Goal: Communication & Community: Connect with others

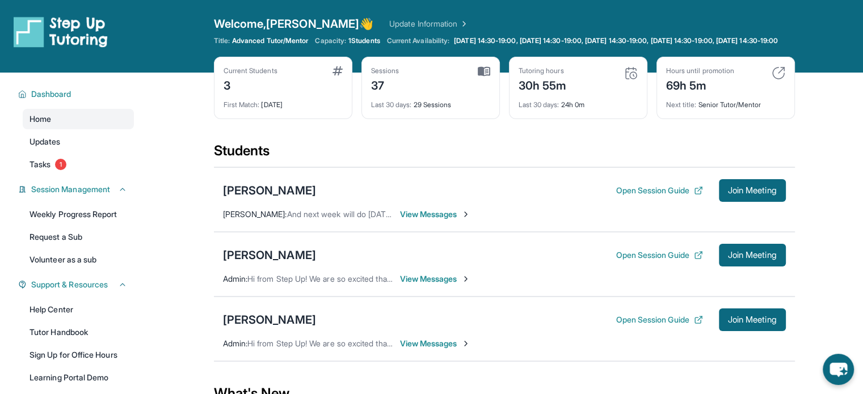
click at [454, 220] on span "View Messages" at bounding box center [435, 214] width 71 height 11
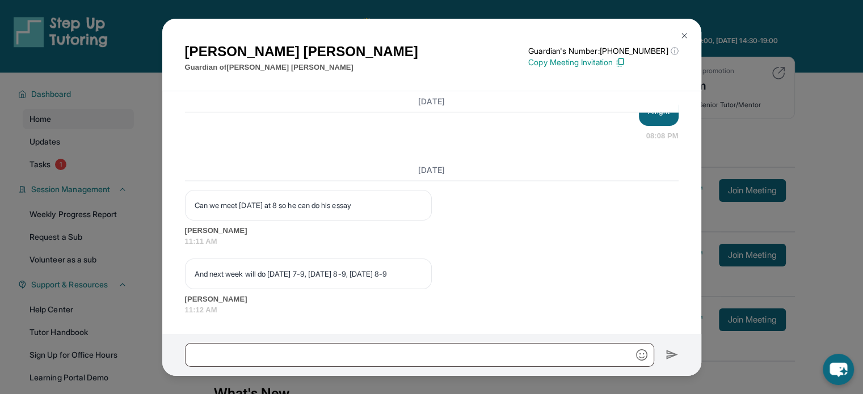
scroll to position [10625, 0]
click at [305, 353] on input "text" at bounding box center [419, 355] width 469 height 24
click at [407, 357] on input "text" at bounding box center [419, 355] width 469 height 24
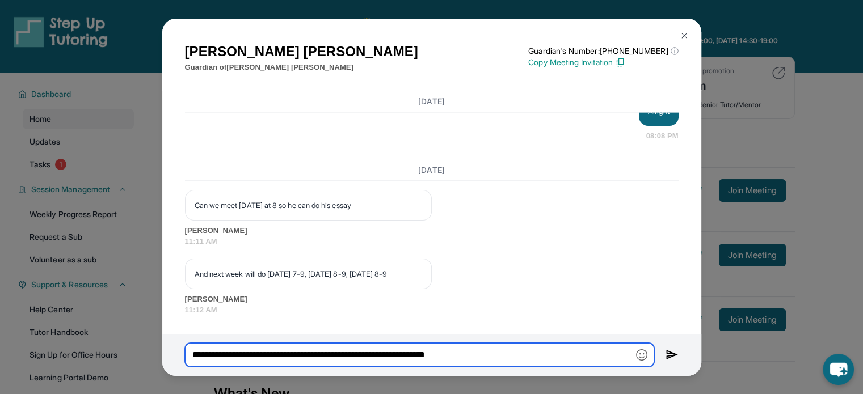
type input "**********"
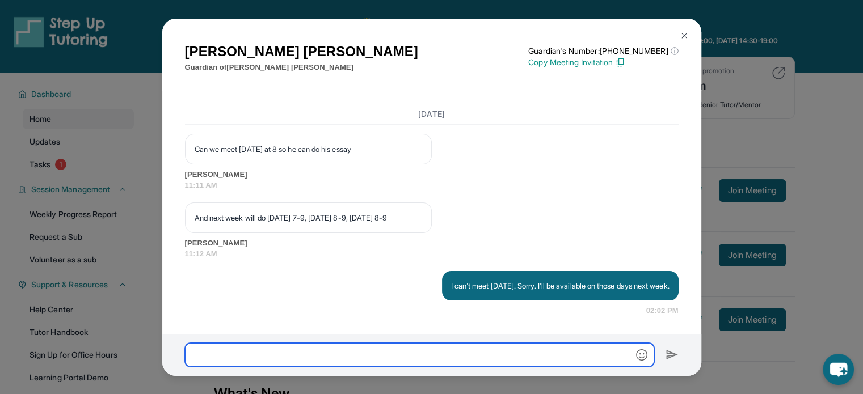
scroll to position [10693, 0]
click at [758, 158] on div "Armineh Karamian Guardian of Maximilian Karamian Guardian's Number: +1402799453…" at bounding box center [431, 197] width 863 height 394
